Goal: Obtain resource: Download file/media

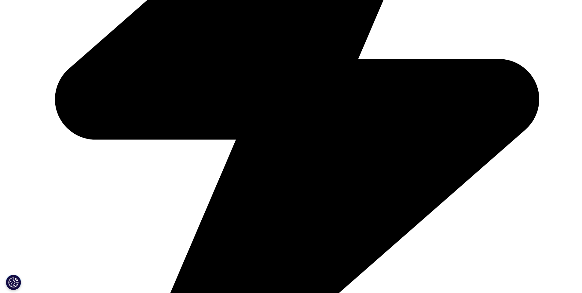
scroll to position [373, 0]
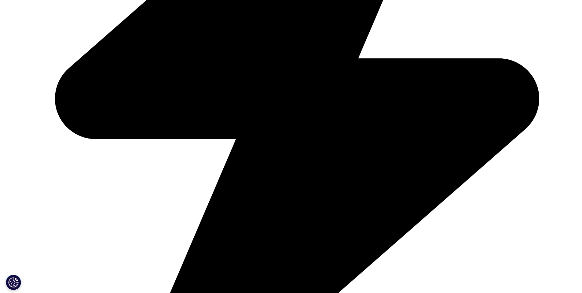
drag, startPoint x: 187, startPoint y: 173, endPoint x: 221, endPoint y: 174, distance: 34.8
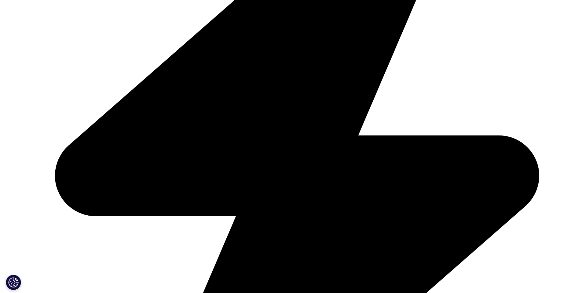
scroll to position [953, 0]
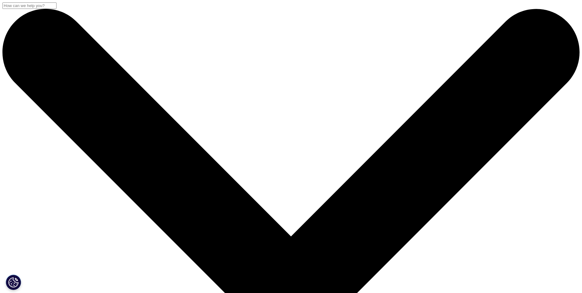
scroll to position [153, 360]
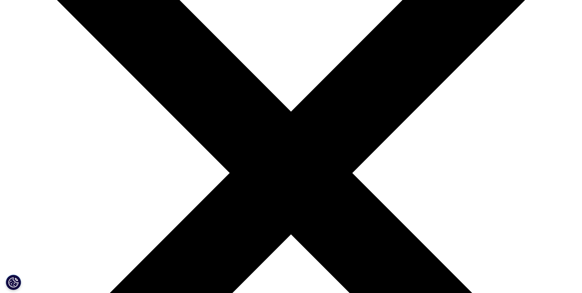
scroll to position [125, 0]
